Goal: Task Accomplishment & Management: Manage account settings

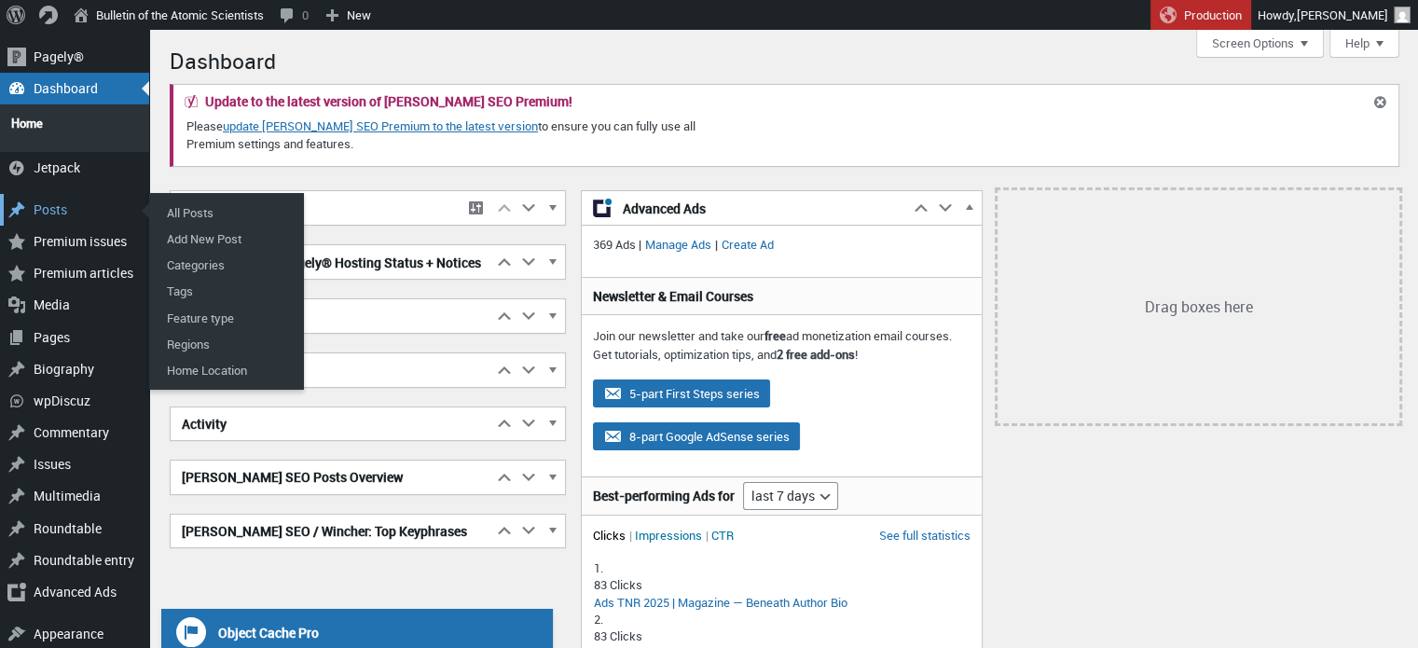
click at [57, 204] on div "Posts" at bounding box center [74, 210] width 149 height 32
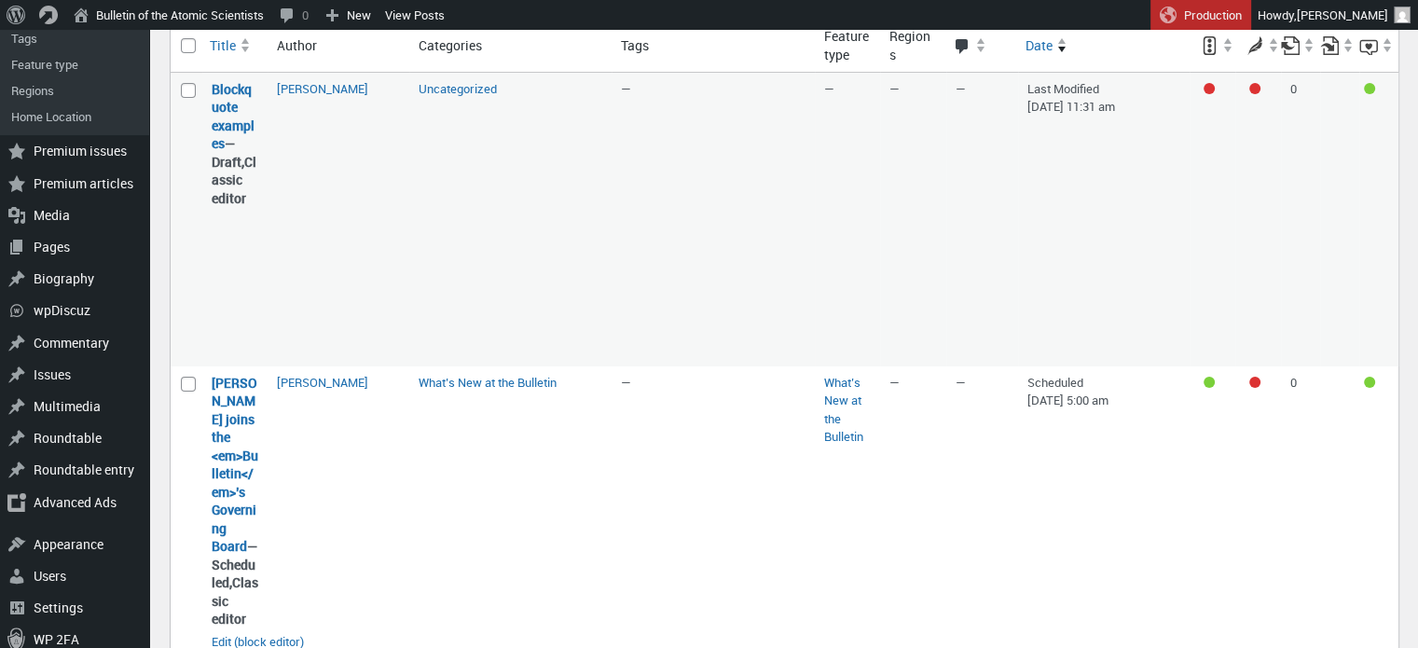
scroll to position [535, 0]
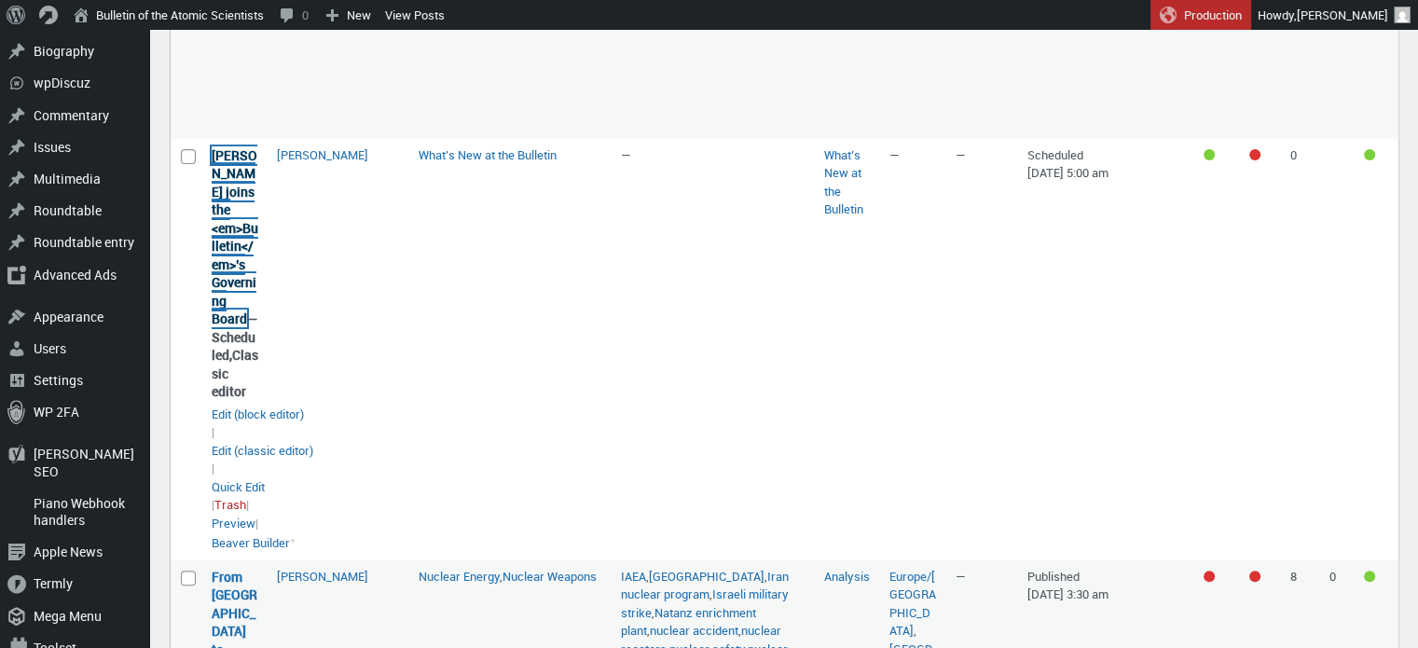
click at [230, 280] on link "Vesa Koivumaa joins the <em>Bulletin</em>’s Governing Board" at bounding box center [235, 237] width 47 height 182
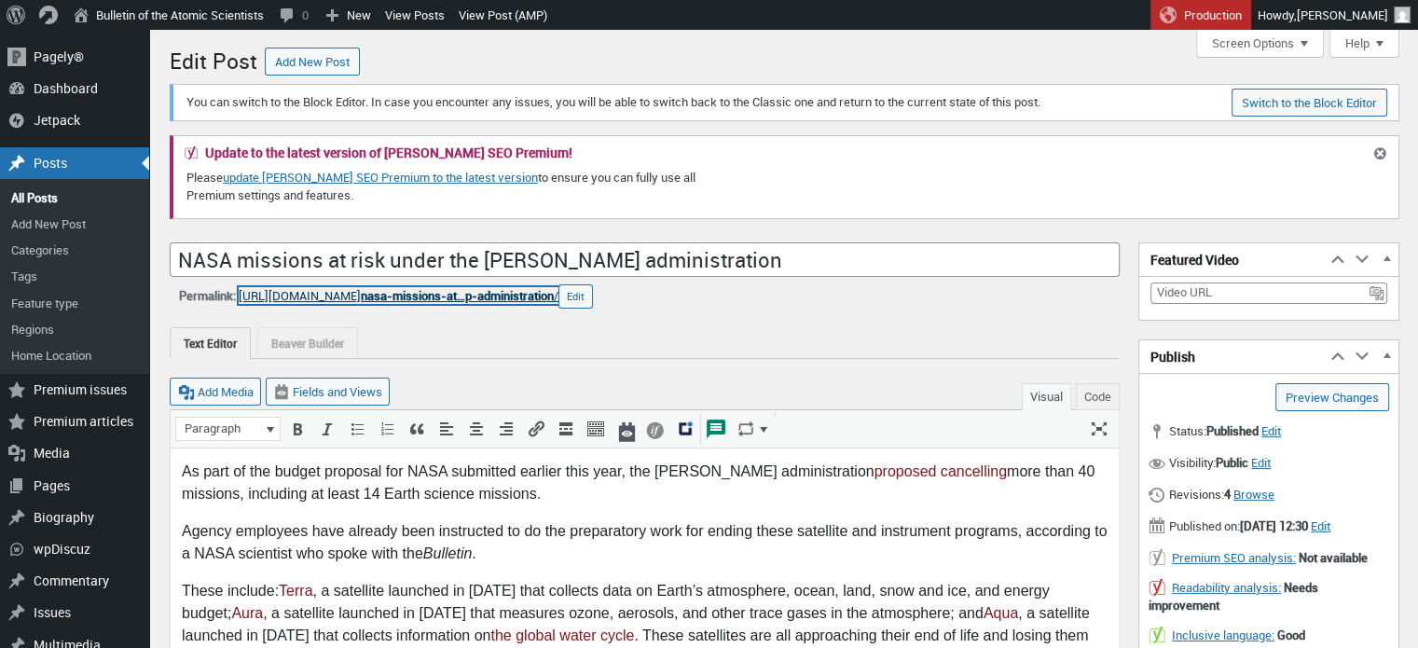
click at [423, 299] on span "nasa-missions-at…p-administration" at bounding box center [457, 295] width 193 height 17
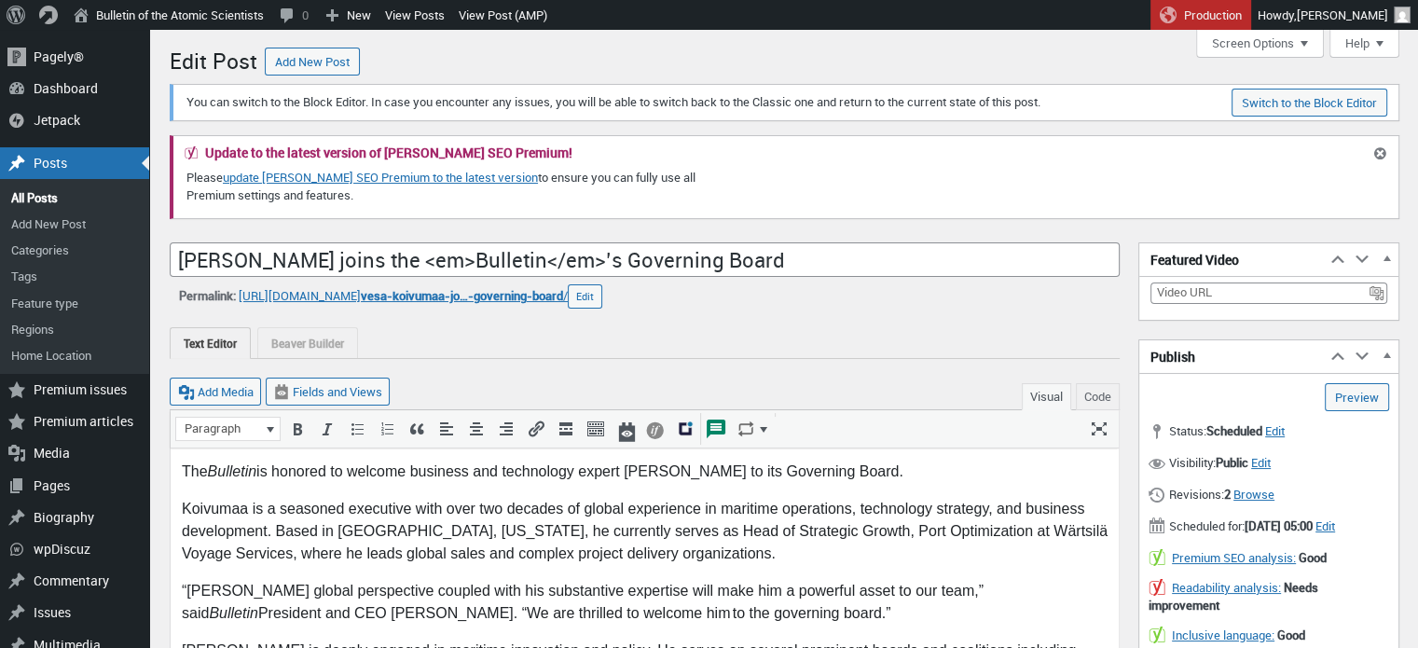
scroll to position [13, 0]
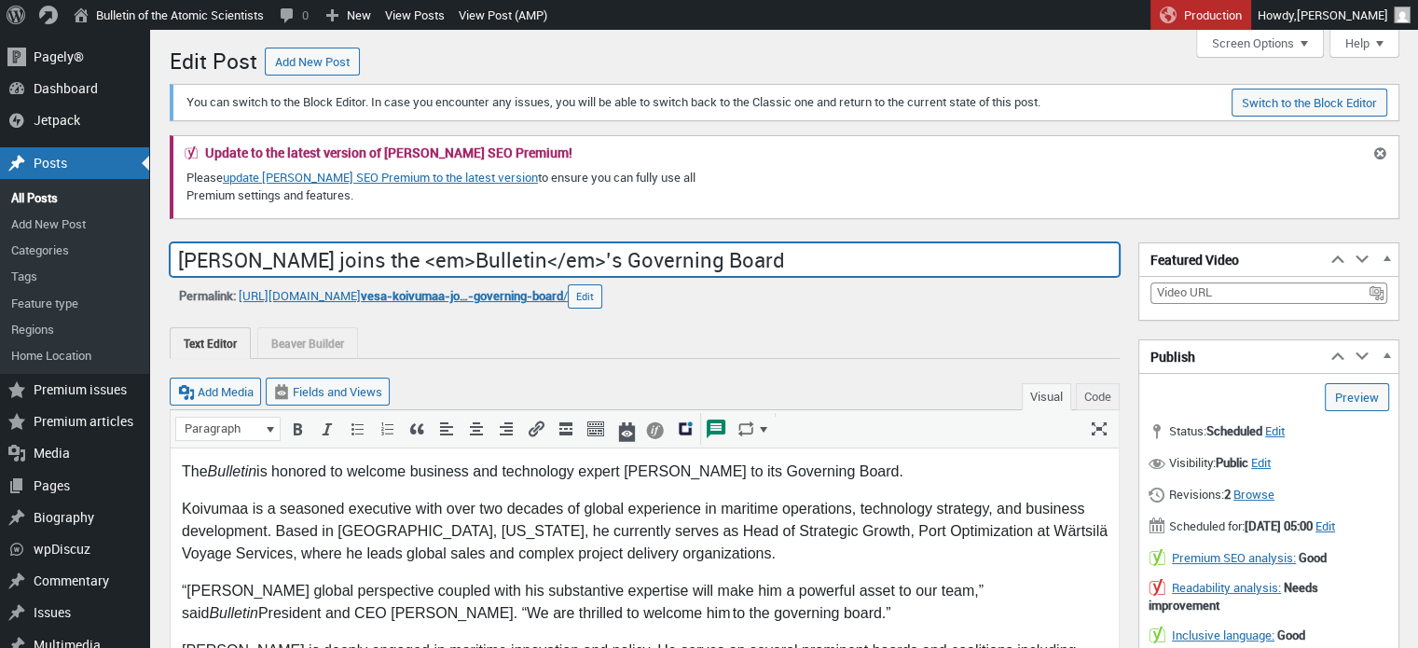
drag, startPoint x: 781, startPoint y: 257, endPoint x: 160, endPoint y: 268, distance: 621.1
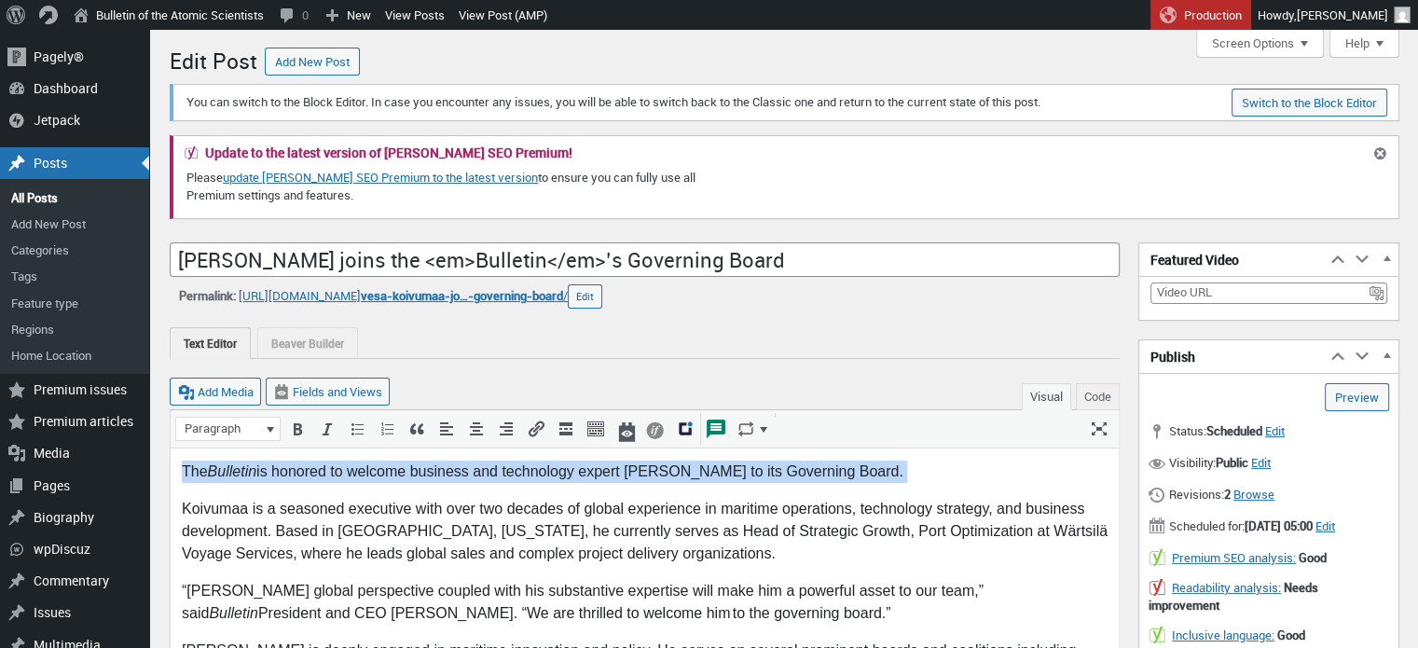
drag, startPoint x: 901, startPoint y: 468, endPoint x: 180, endPoint y: 458, distance: 720.9
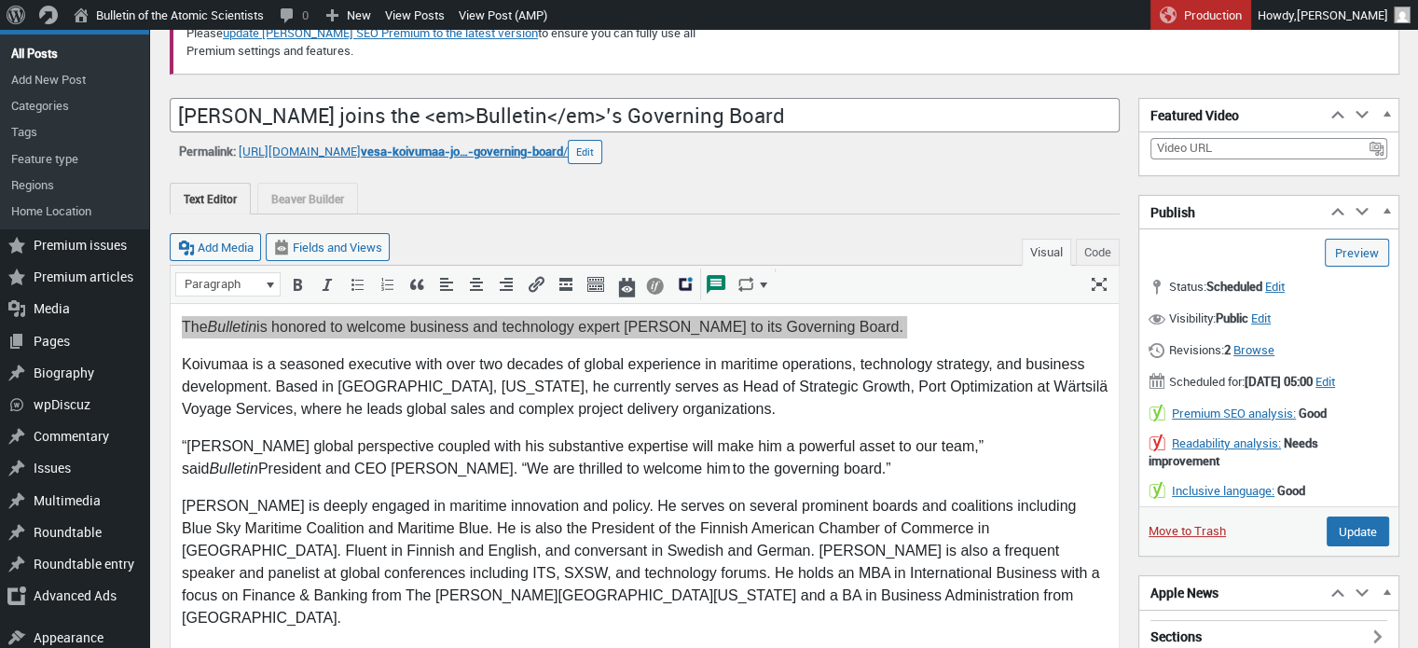
scroll to position [187, 0]
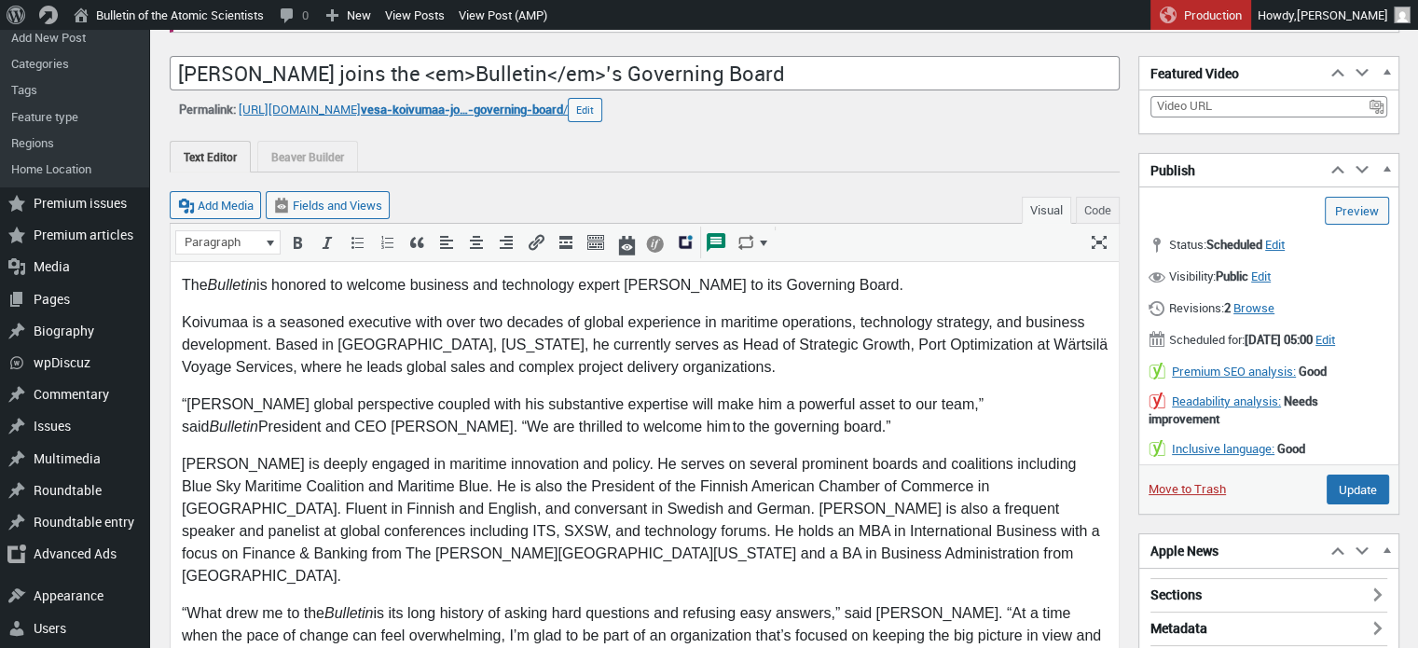
click at [507, 374] on span "Koivumaa is a seasoned executive with over two decades of global experience in …" at bounding box center [645, 343] width 926 height 61
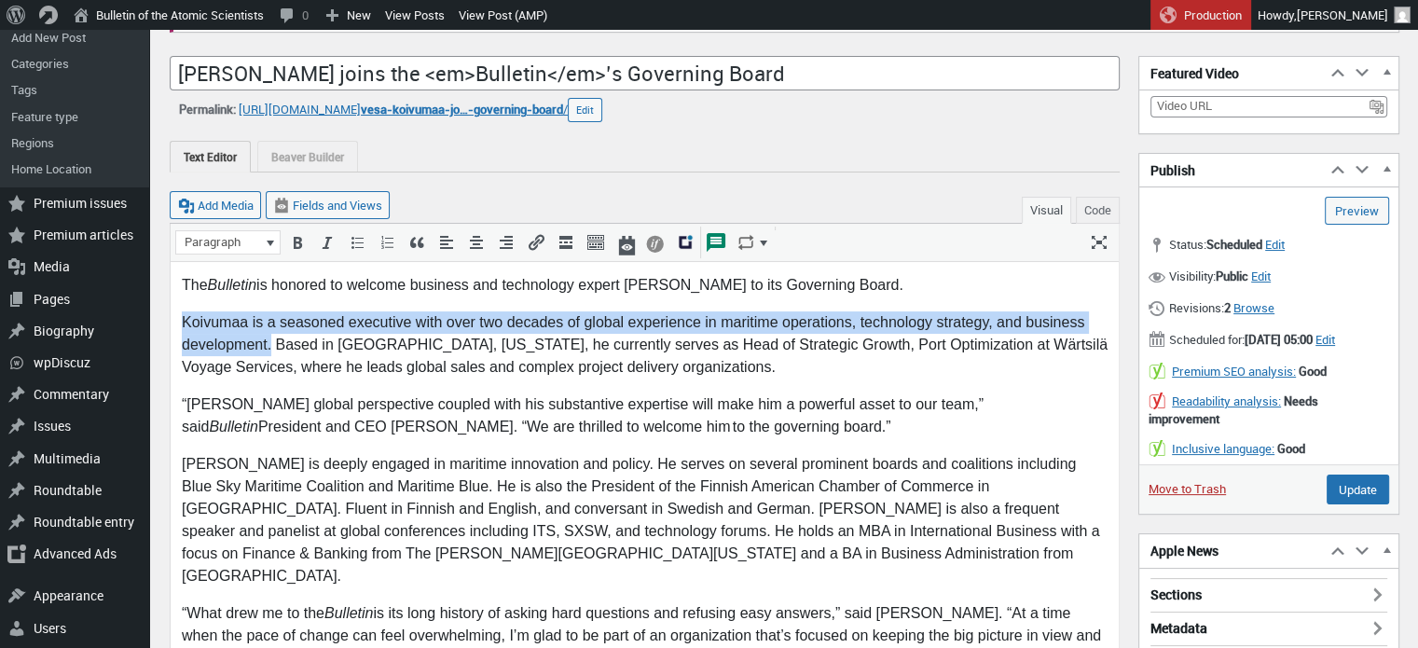
drag, startPoint x: 182, startPoint y: 322, endPoint x: 271, endPoint y: 348, distance: 93.3
click at [271, 348] on span "Koivumaa is a seasoned executive with over two decades of global experience in …" at bounding box center [645, 343] width 926 height 61
copy span "Koivumaa is a seasoned executive with over two decades of global experience in …"
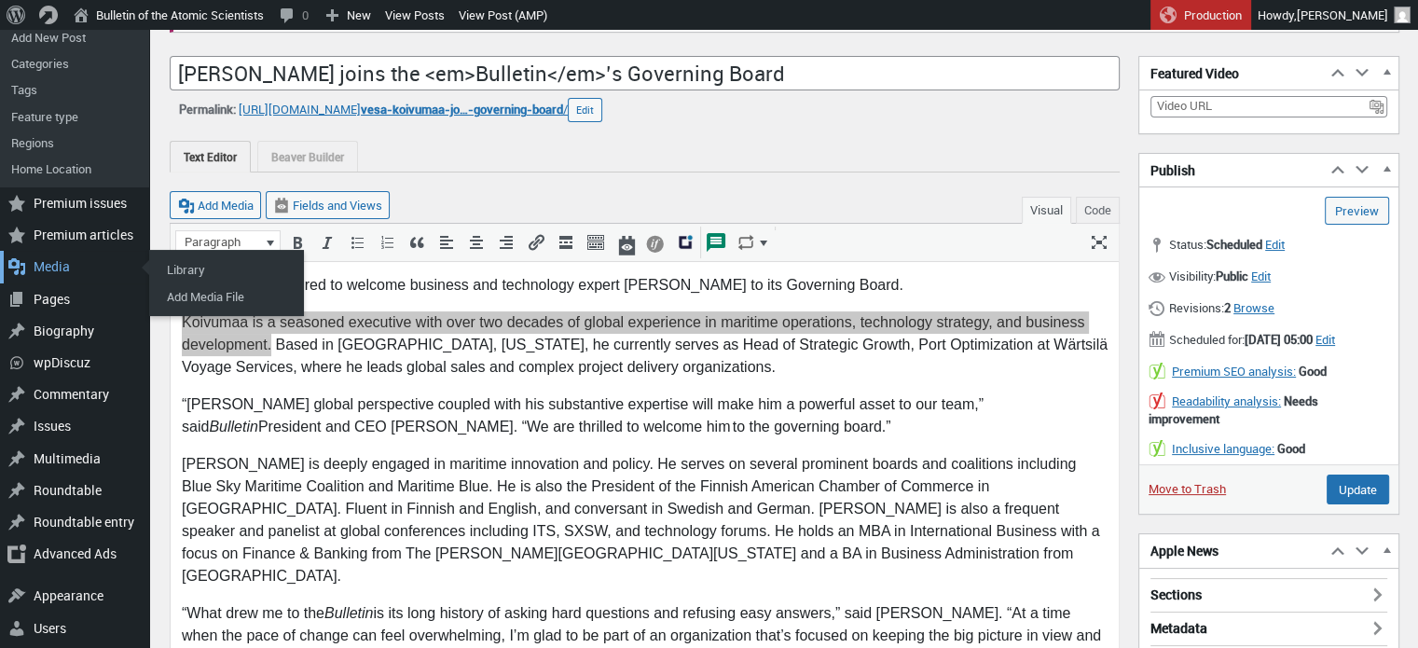
click at [76, 259] on div "Media" at bounding box center [74, 267] width 149 height 32
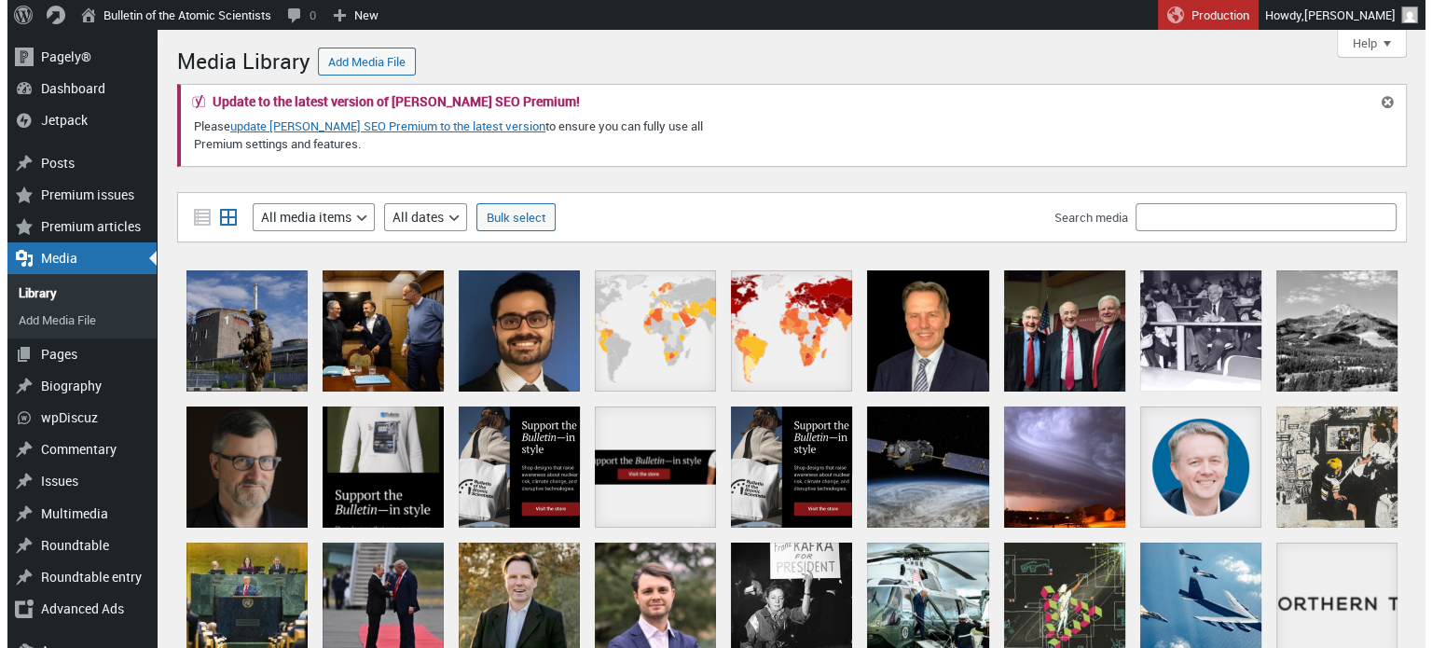
scroll to position [93, 0]
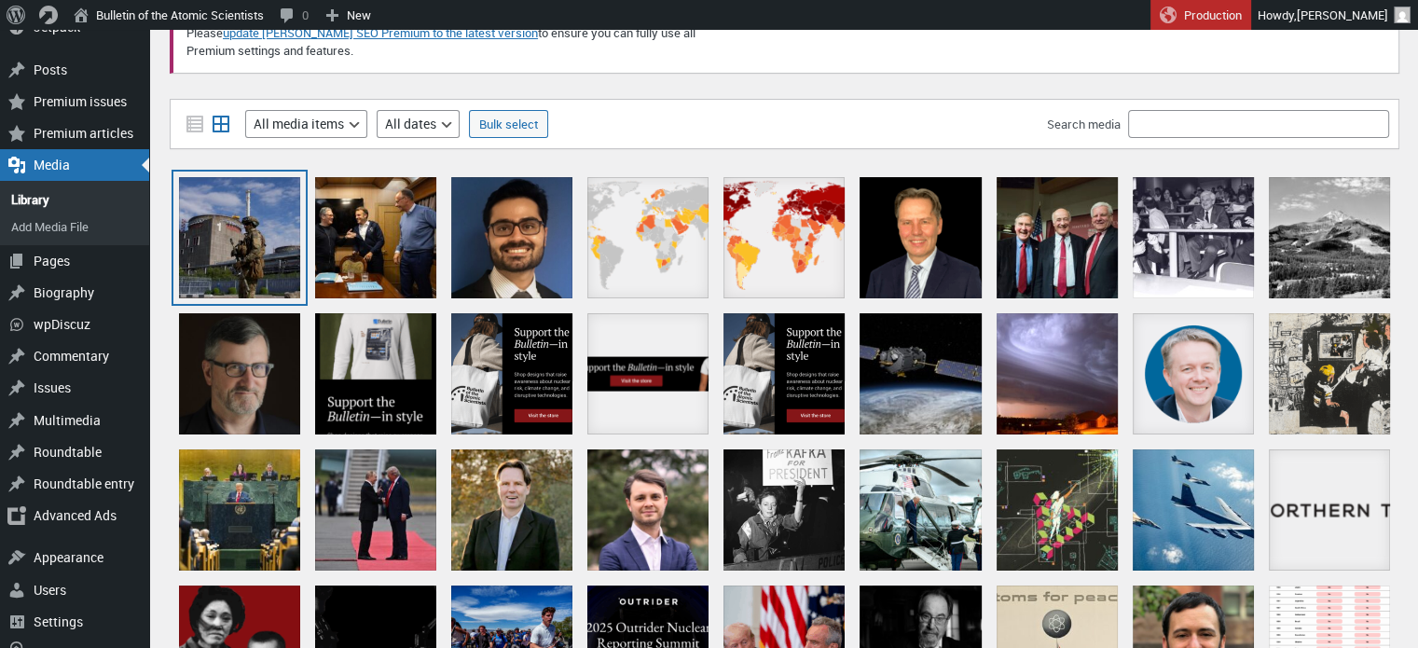
click at [231, 234] on div at bounding box center [239, 237] width 121 height 121
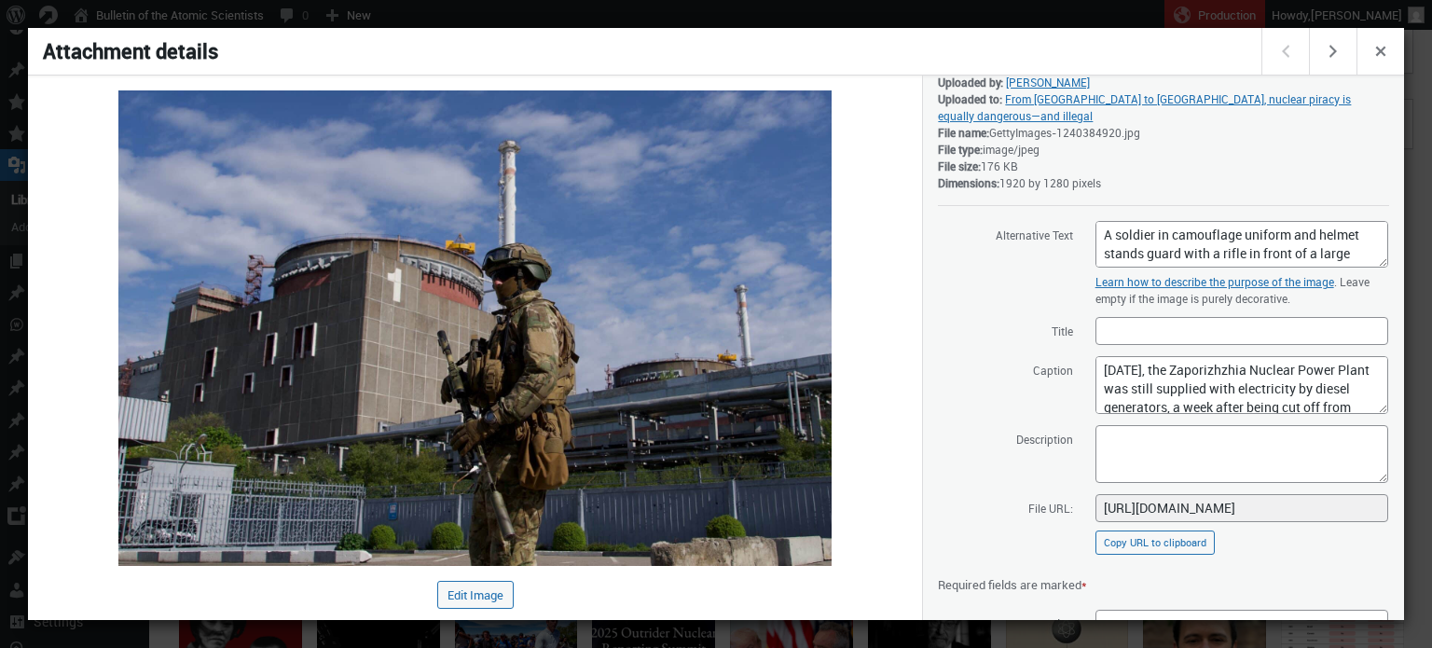
scroll to position [227, 0]
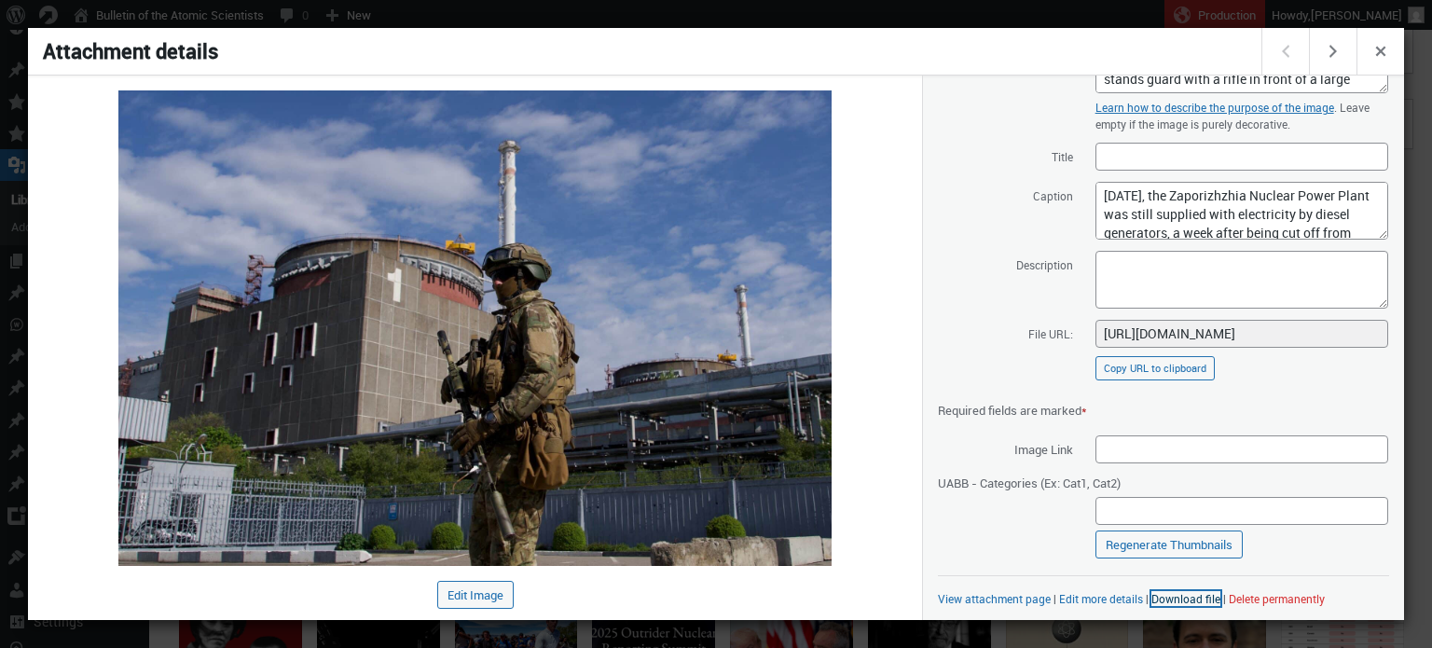
click at [1188, 592] on link "Download file" at bounding box center [1186, 598] width 69 height 15
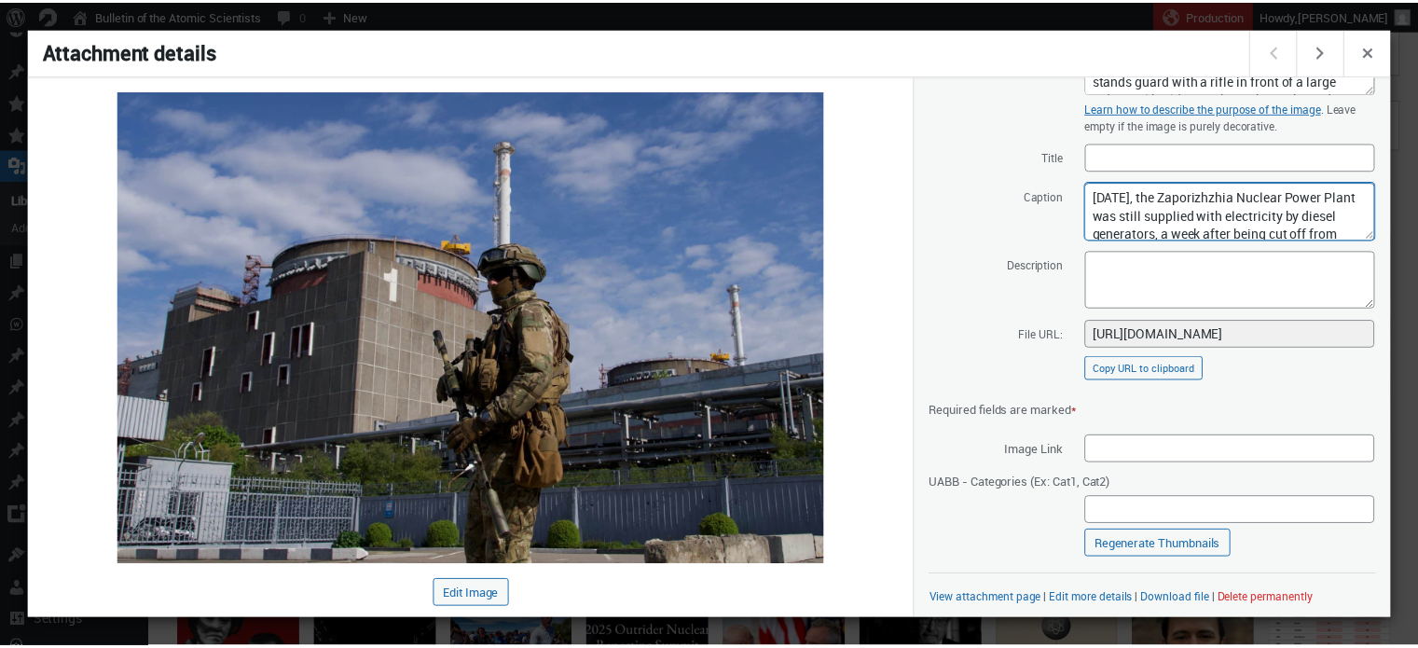
scroll to position [118, 0]
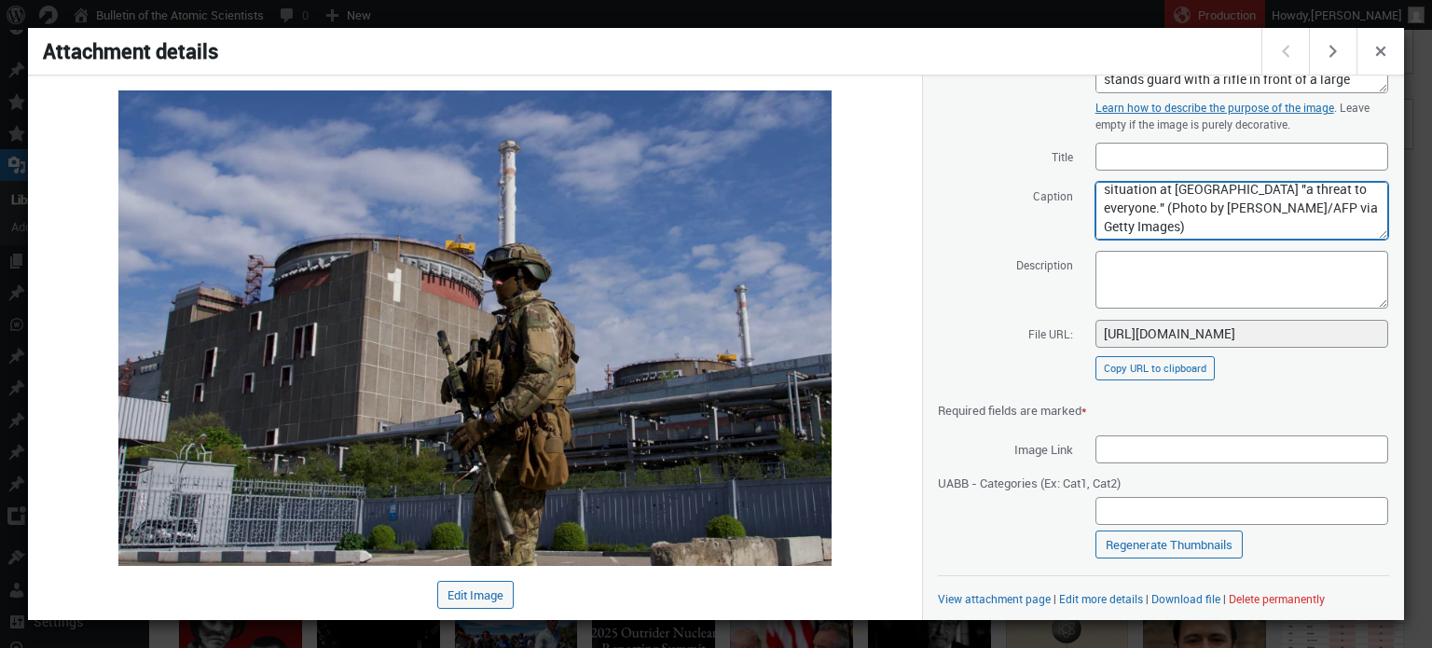
drag, startPoint x: 1099, startPoint y: 197, endPoint x: 1431, endPoint y: 296, distance: 347.3
click at [187, 7] on div at bounding box center [716, 324] width 1432 height 648
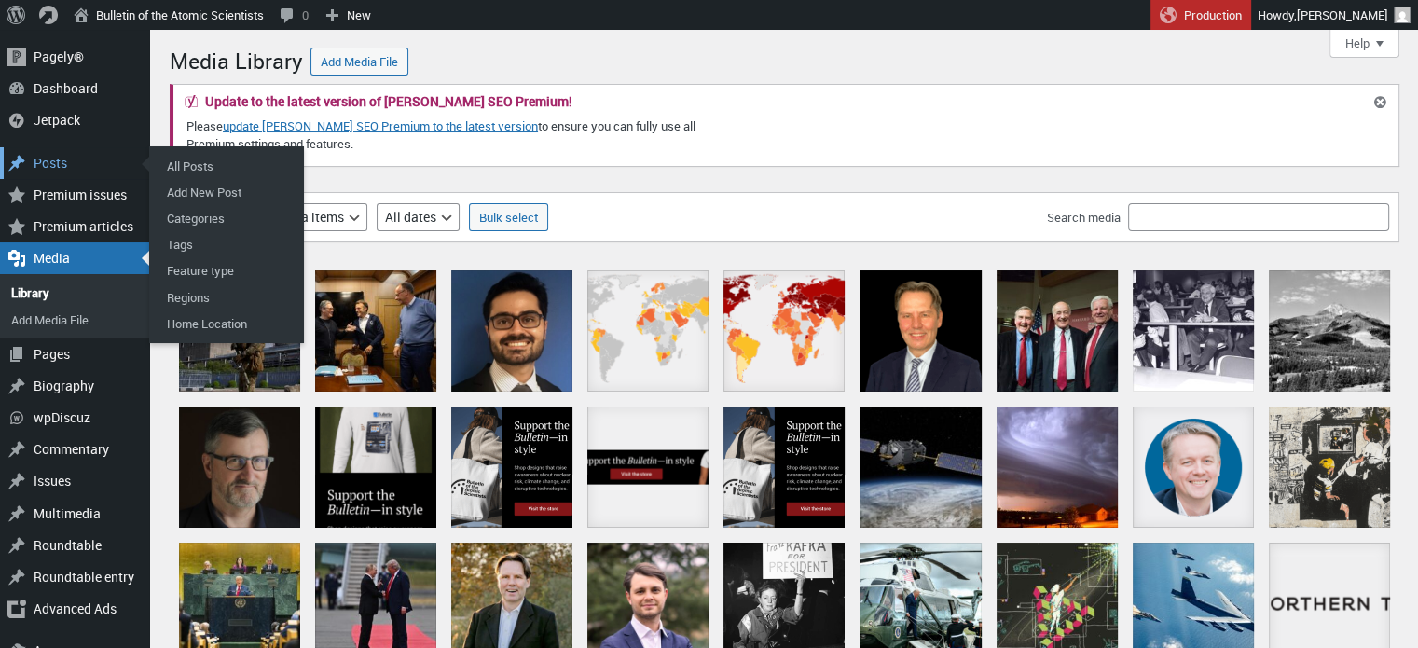
click at [52, 160] on div "Posts" at bounding box center [74, 163] width 149 height 32
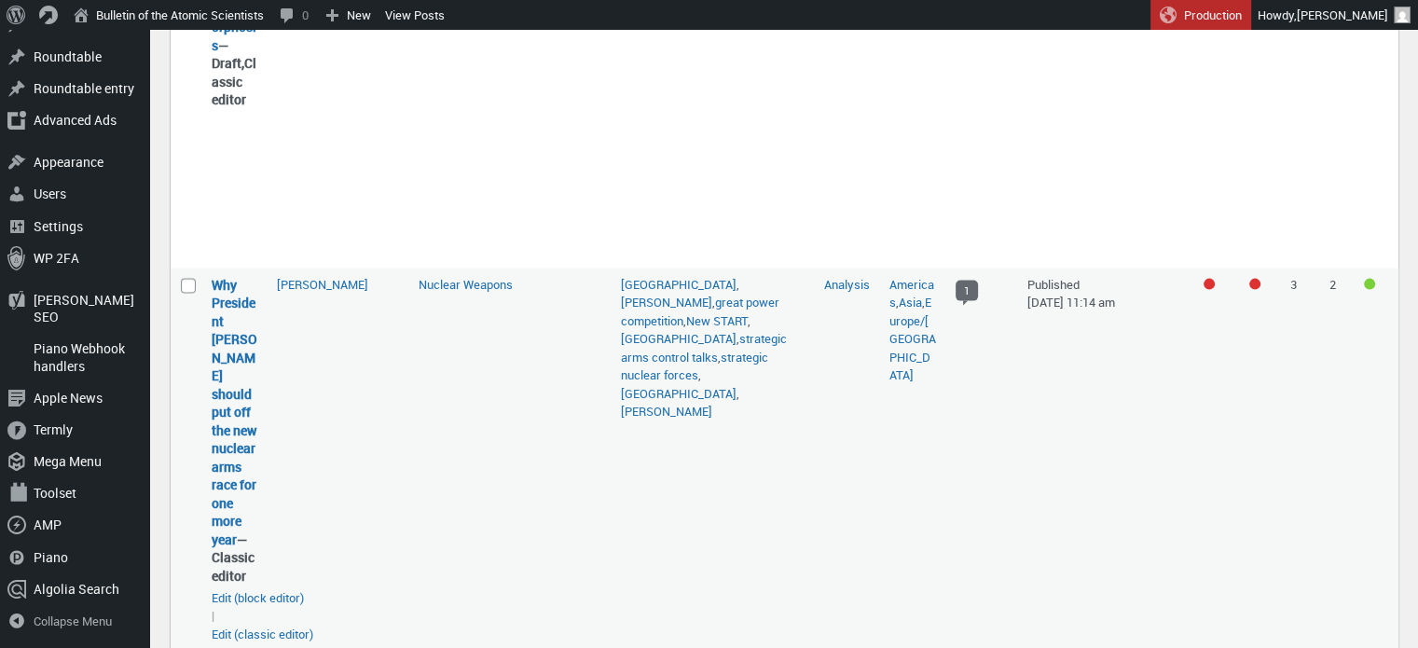
scroll to position [4243, 0]
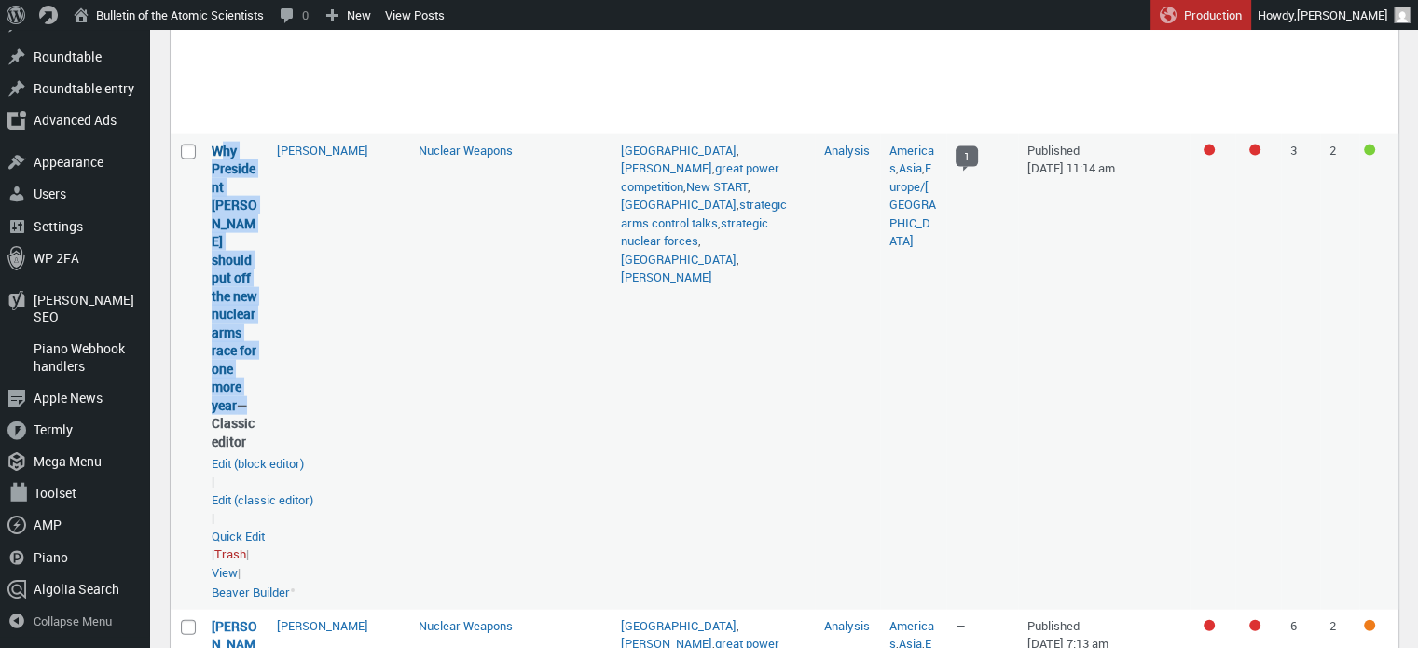
drag, startPoint x: 239, startPoint y: 398, endPoint x: 217, endPoint y: 163, distance: 236.0
click at [217, 163] on strong "Why President [PERSON_NAME] should put off the new nuclear arms race for one mo…" at bounding box center [235, 297] width 47 height 310
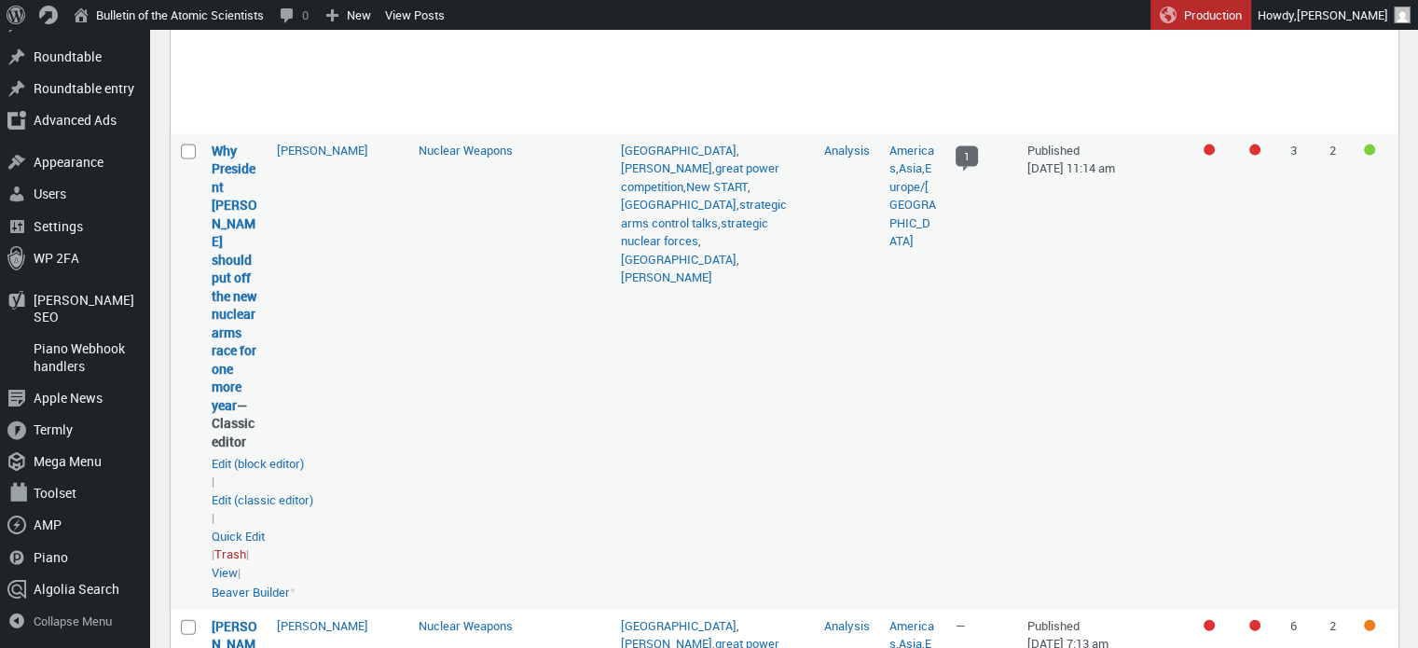
click at [373, 368] on td "François Diaz-Maurin" at bounding box center [339, 372] width 142 height 476
drag, startPoint x: 233, startPoint y: 372, endPoint x: 214, endPoint y: 165, distance: 207.9
click at [214, 165] on strong "Why President Trump should put off the new nuclear arms race for one more year …" at bounding box center [235, 297] width 47 height 310
copy link "Why President [PERSON_NAME] should put off the new nuclear arms race for one mo…"
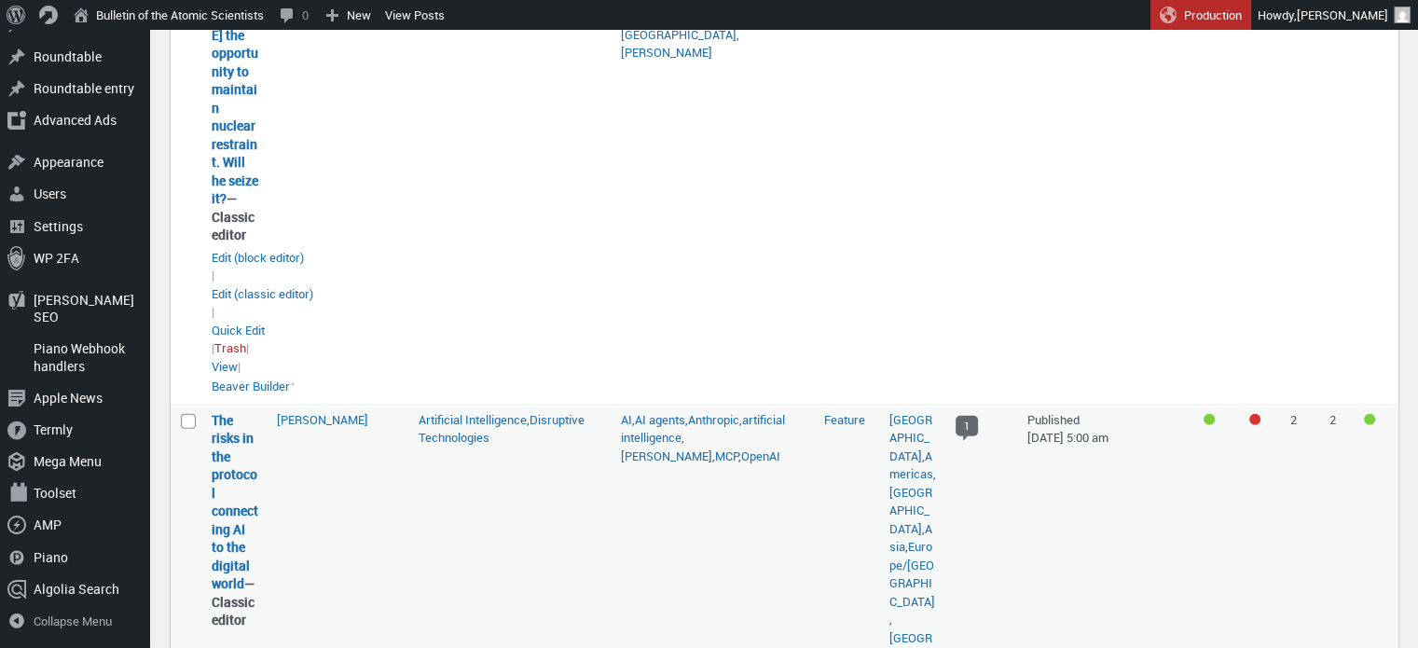
scroll to position [4989, 0]
